Goal: Task Accomplishment & Management: Use online tool/utility

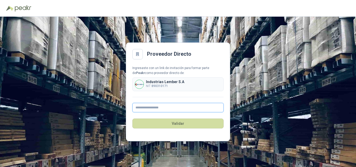
click at [174, 110] on input "text" at bounding box center [178, 107] width 91 height 9
type input "**********"
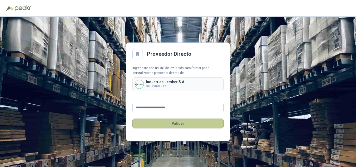
click at [173, 124] on button "Validar" at bounding box center [178, 124] width 91 height 10
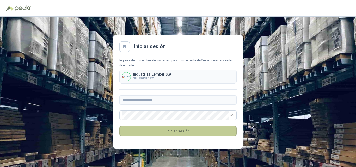
click at [181, 129] on button "Iniciar sesión" at bounding box center [178, 131] width 117 height 10
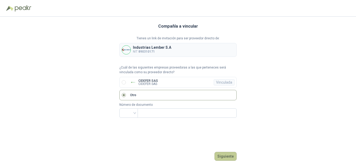
click at [224, 156] on button "Siguiente" at bounding box center [226, 156] width 22 height 9
click at [133, 81] on img at bounding box center [133, 82] width 6 height 6
click at [228, 156] on button "Ingresar" at bounding box center [226, 156] width 21 height 9
